Goal: Task Accomplishment & Management: Manage account settings

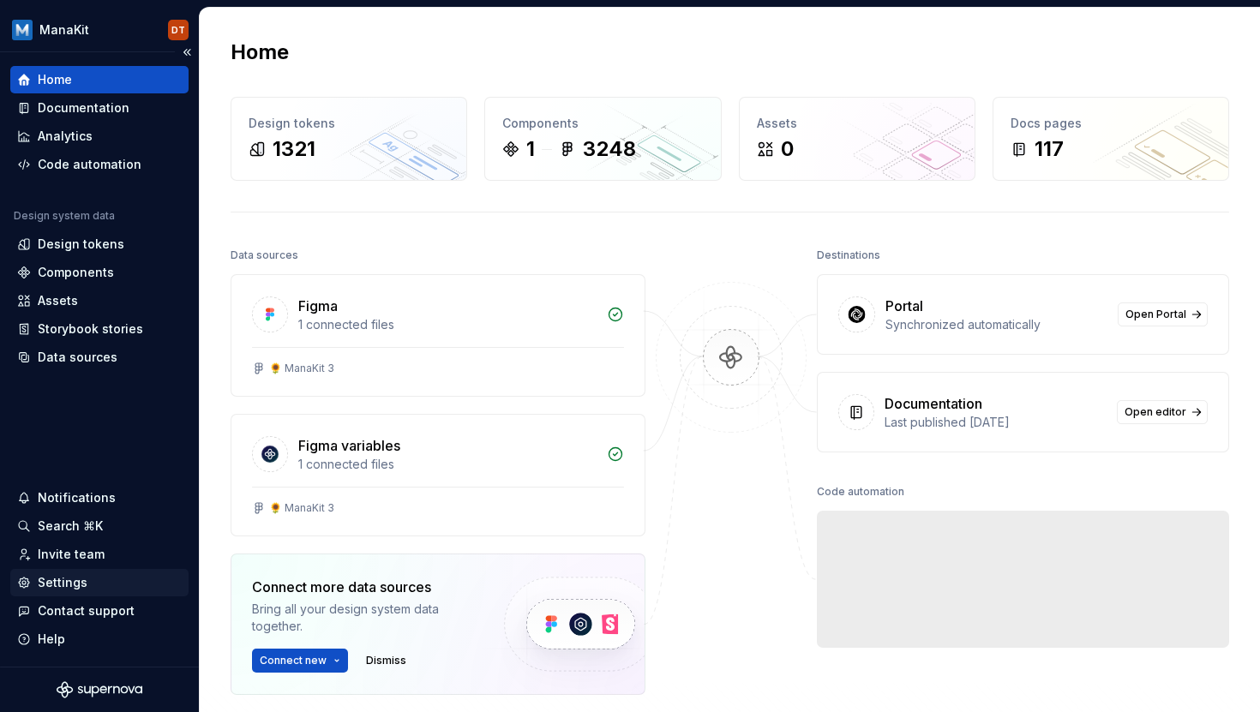
click at [60, 584] on div "Settings" at bounding box center [63, 582] width 50 height 17
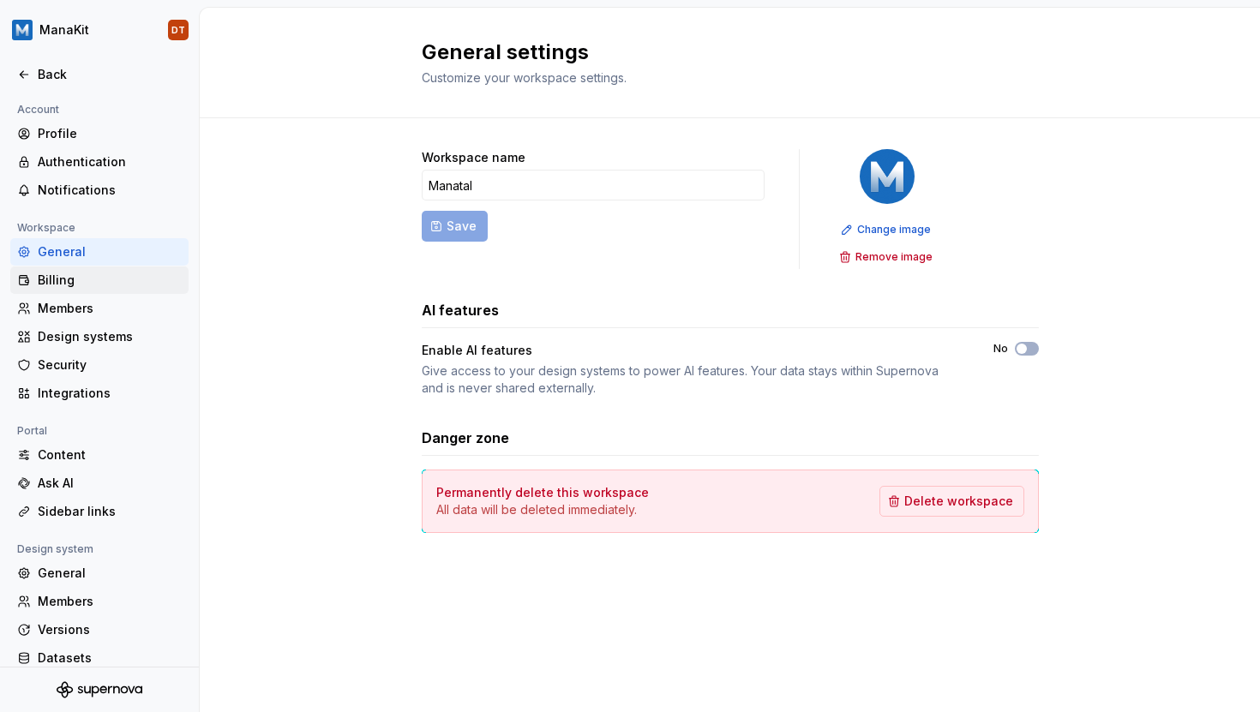
click at [72, 282] on div "Billing" at bounding box center [110, 280] width 144 height 17
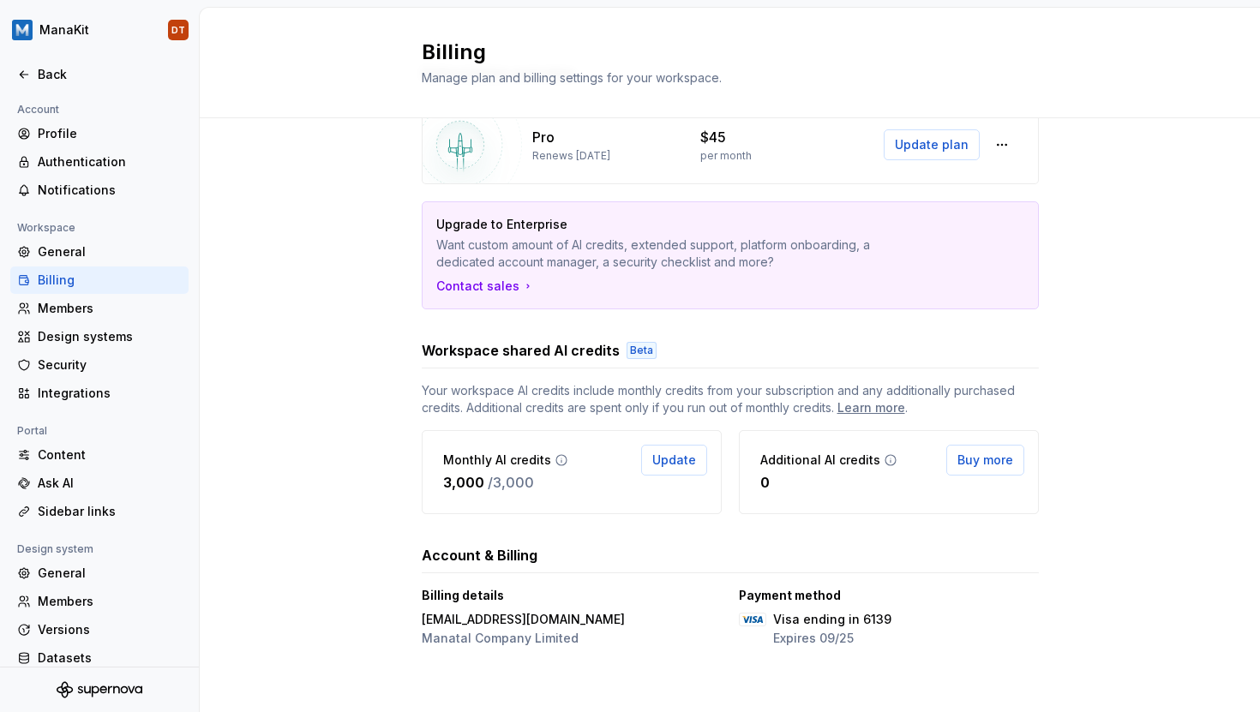
scroll to position [89, 0]
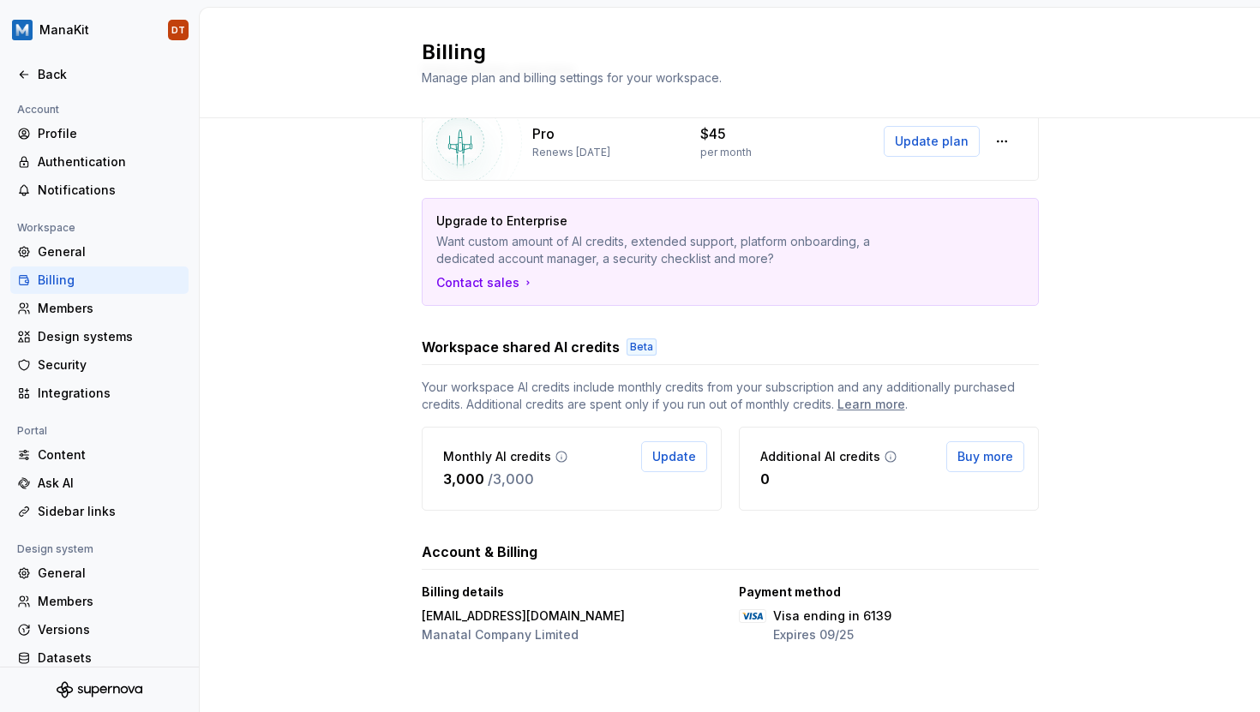
click at [543, 379] on span "Your workspace AI credits include monthly credits from your subscription and an…" at bounding box center [730, 396] width 617 height 34
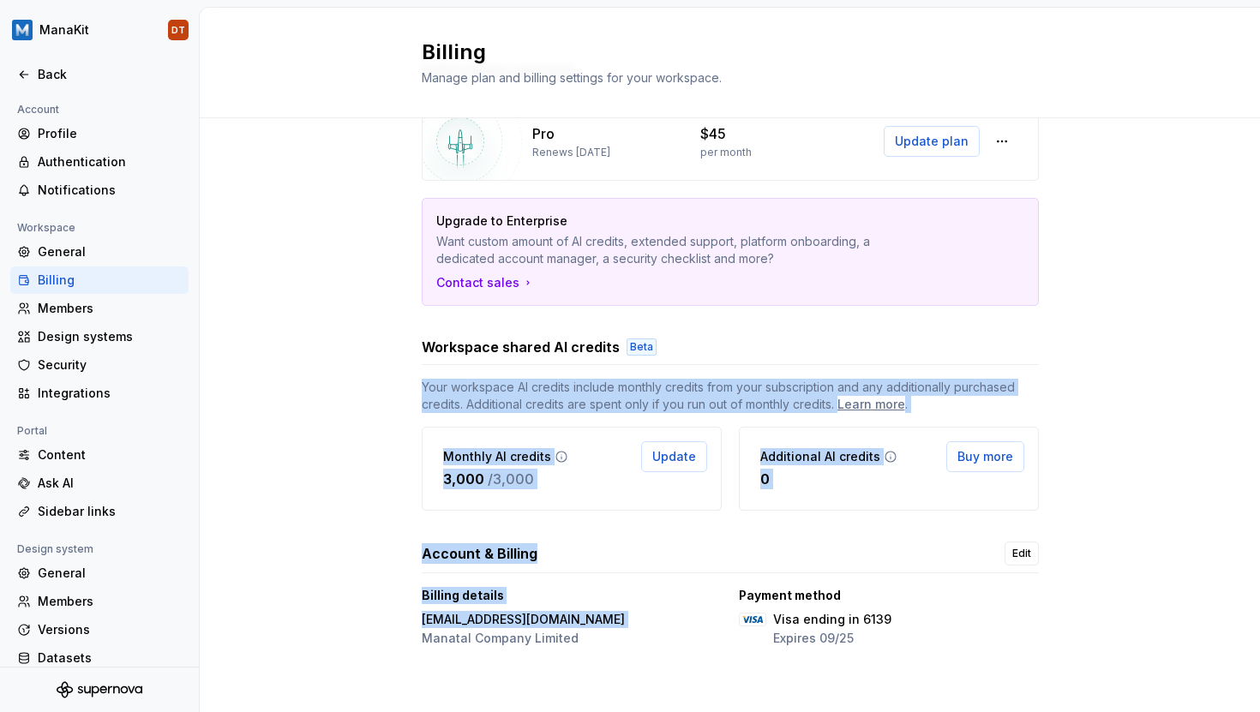
drag, startPoint x: 543, startPoint y: 378, endPoint x: 639, endPoint y: 595, distance: 236.8
click at [639, 595] on div "Subscription overview Pro Renews [DATE] $45 per month Update plan Upgrade to En…" at bounding box center [730, 355] width 617 height 591
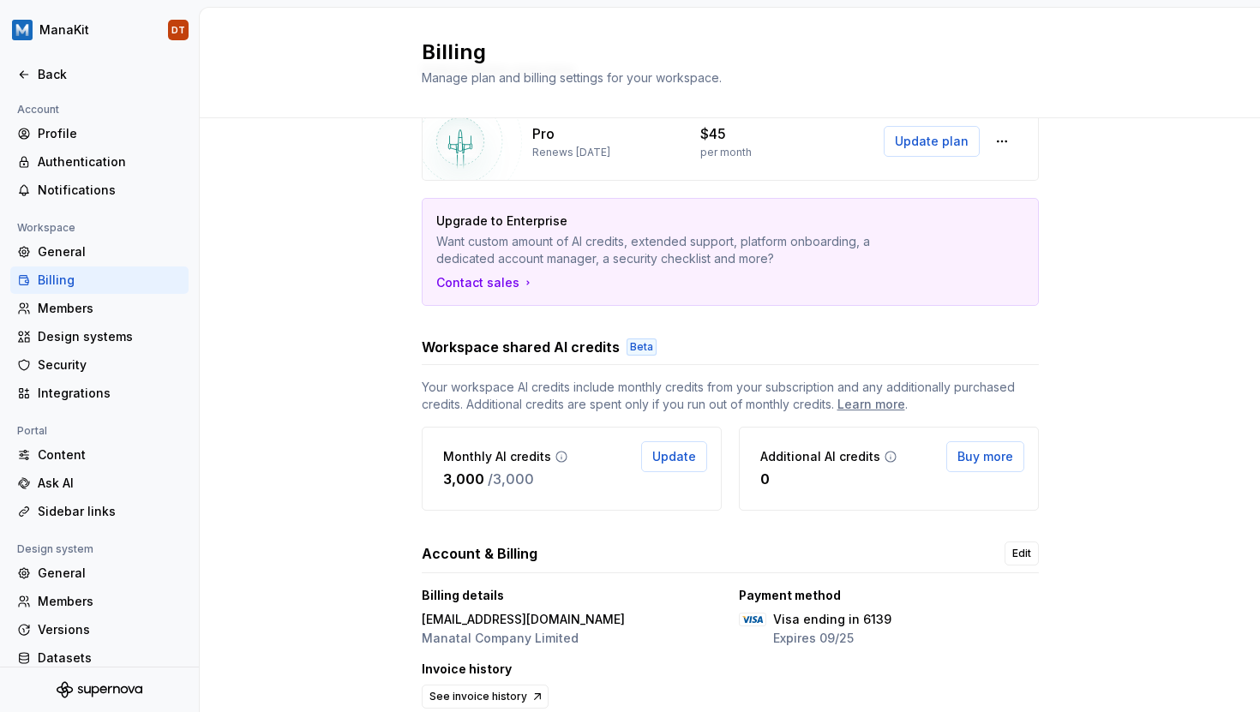
click at [572, 348] on h3 "Workspace shared AI credits" at bounding box center [521, 347] width 198 height 21
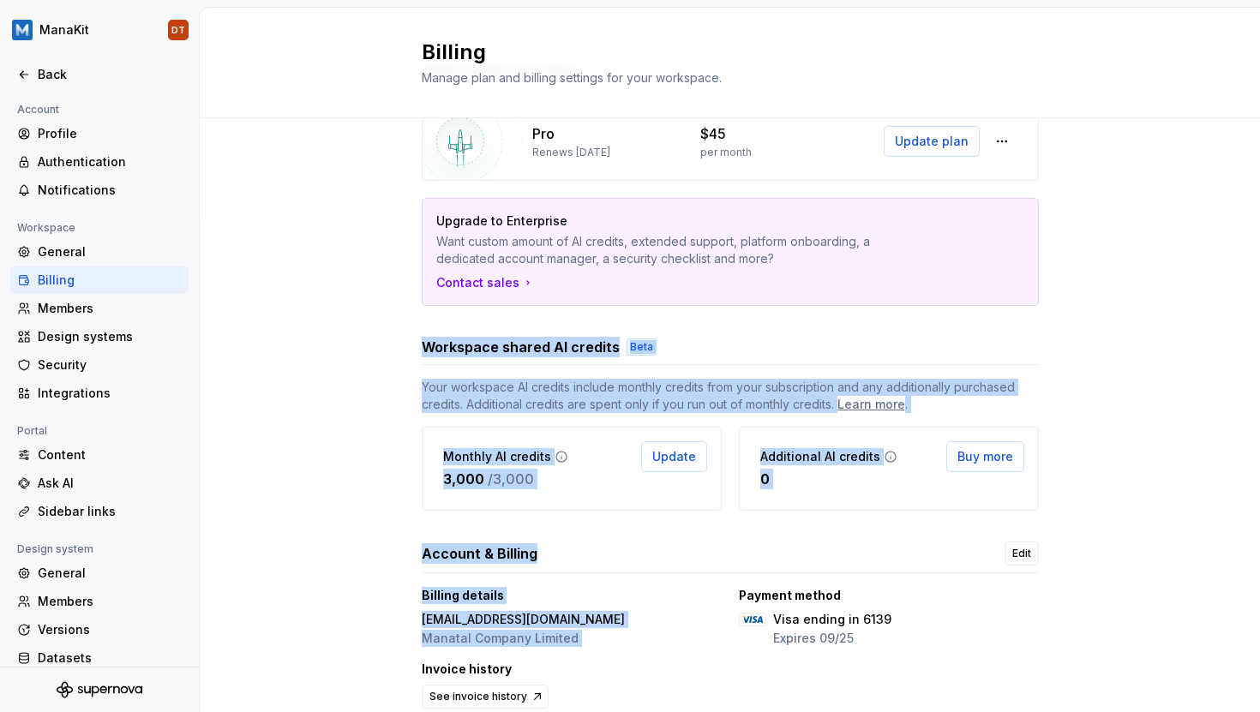
drag, startPoint x: 572, startPoint y: 348, endPoint x: 686, endPoint y: 681, distance: 351.5
click at [686, 681] on div "Subscription overview Pro Renews [DATE] $45 per month Update plan Upgrade to En…" at bounding box center [730, 386] width 617 height 652
click at [336, 189] on div "Subscription overview Pro Renews [DATE] $45 per month Update plan Upgrade to En…" at bounding box center [730, 403] width 1060 height 748
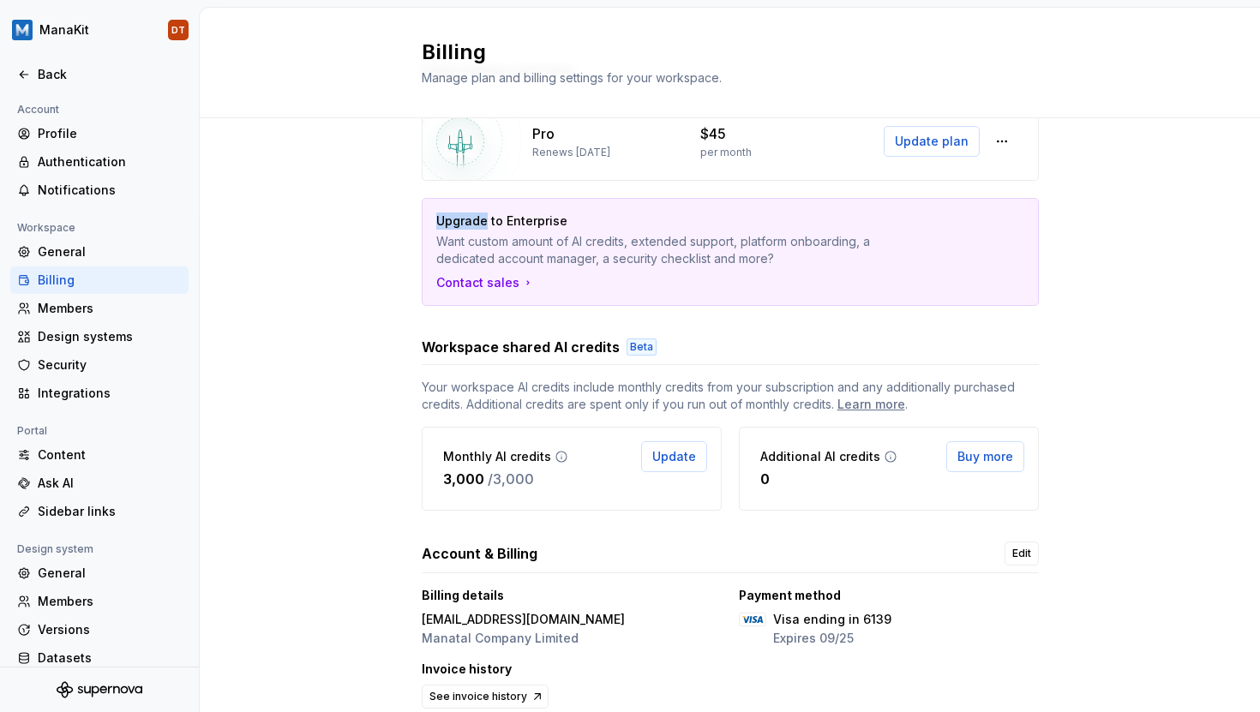
click at [336, 189] on div "Subscription overview Pro Renews [DATE] $45 per month Update plan Upgrade to En…" at bounding box center [730, 403] width 1060 height 748
click at [848, 382] on span "Your workspace AI credits include monthly credits from your subscription and an…" at bounding box center [730, 396] width 617 height 34
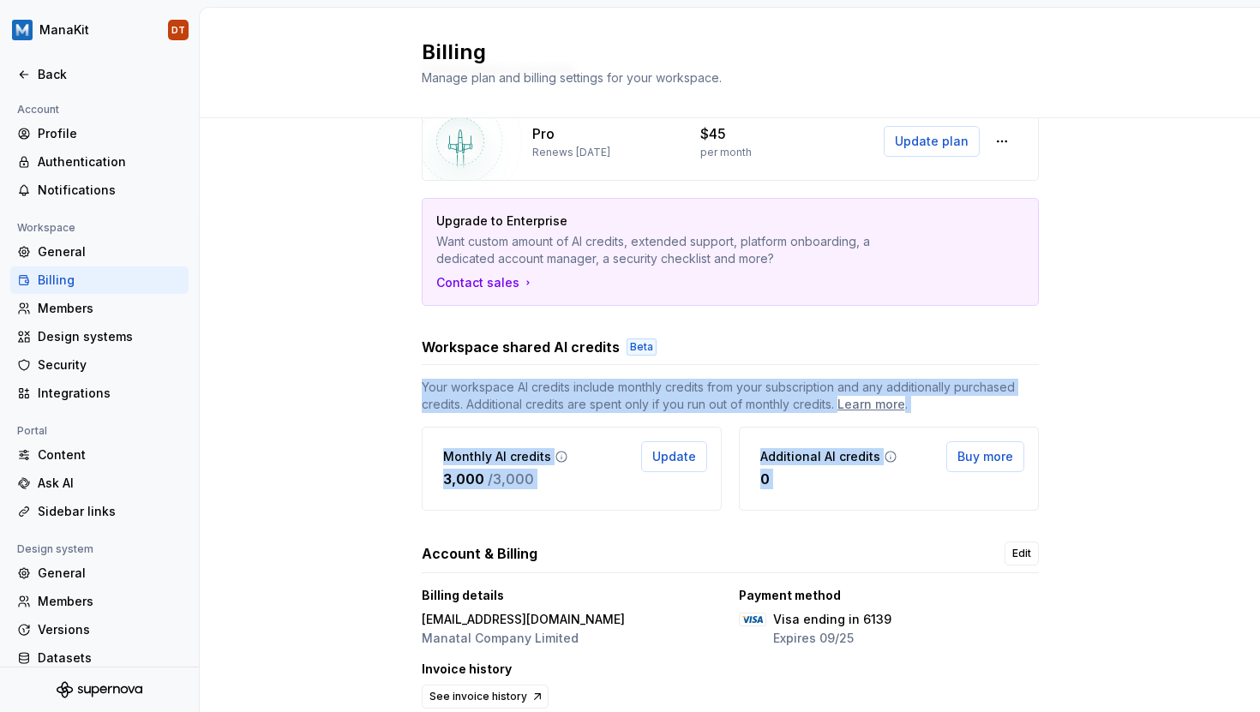
drag, startPoint x: 848, startPoint y: 382, endPoint x: 895, endPoint y: 495, distance: 122.2
click at [895, 495] on div "Your workspace AI credits include monthly credits from your subscription and an…" at bounding box center [730, 445] width 617 height 132
click at [895, 495] on div "Additional AI credits 0 Buy more" at bounding box center [889, 469] width 300 height 84
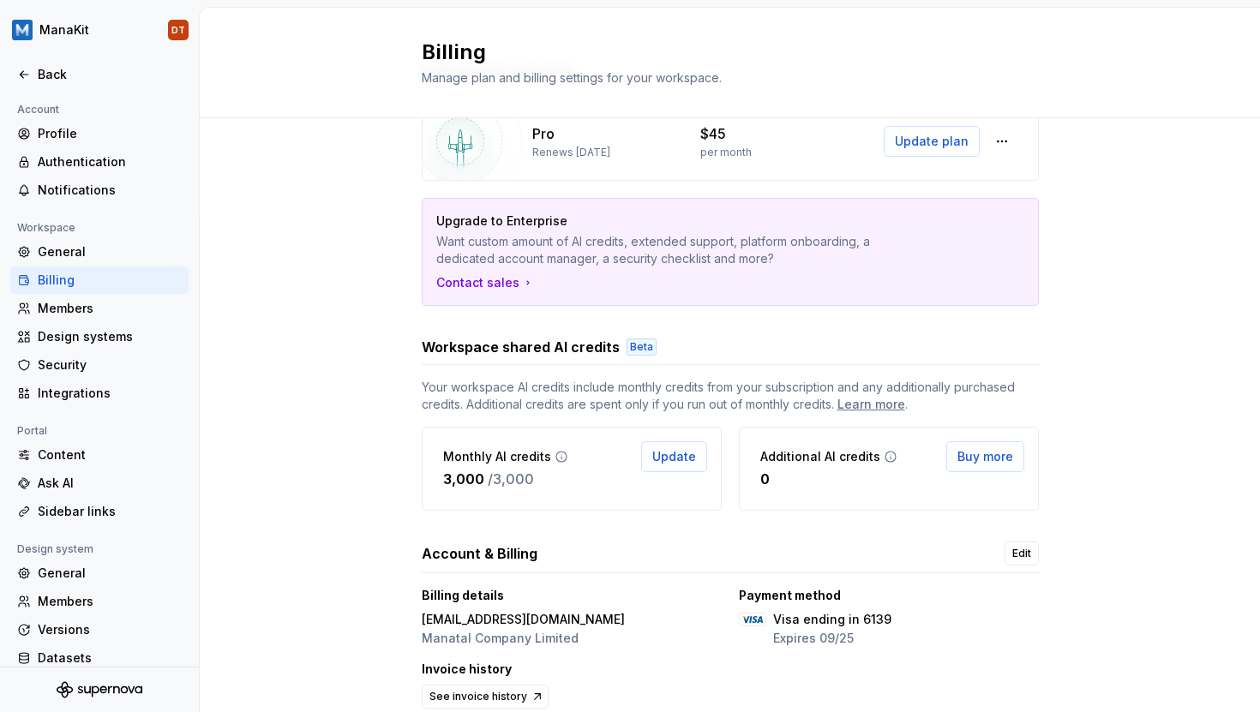
scroll to position [154, 0]
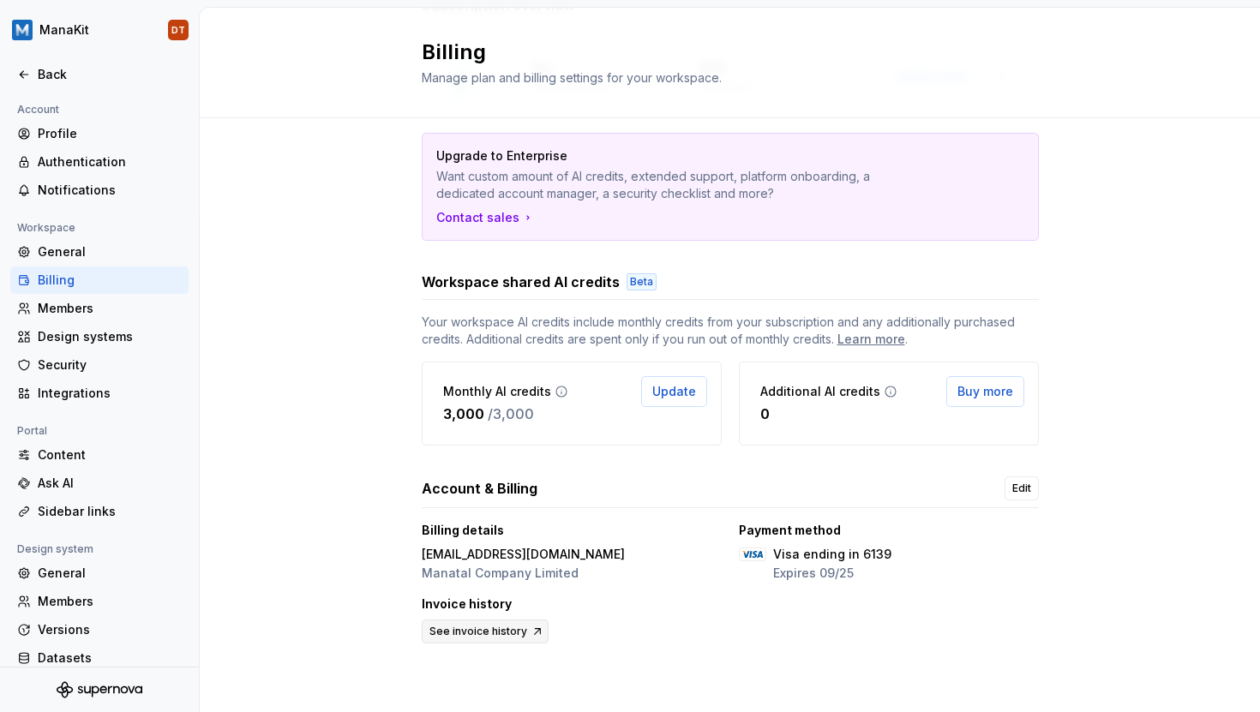
click at [498, 626] on span "See invoice history" at bounding box center [478, 632] width 98 height 14
